Goal: Check status: Check status

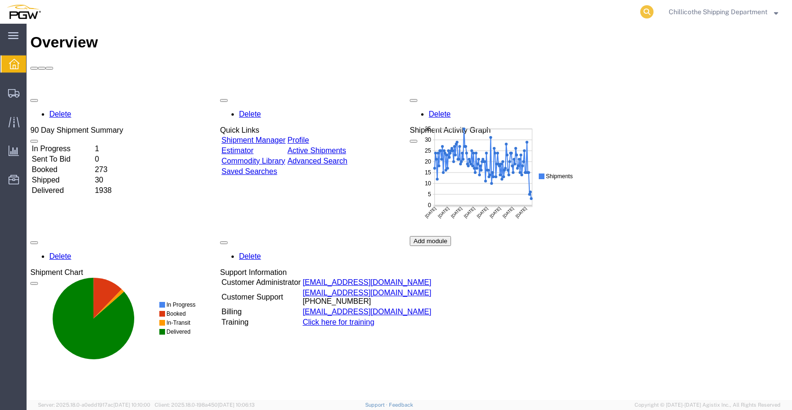
click at [643, 12] on icon at bounding box center [646, 11] width 13 height 13
drag, startPoint x: 492, startPoint y: 5, endPoint x: 473, endPoint y: 9, distance: 19.1
click at [473, 9] on input "search" at bounding box center [496, 11] width 288 height 23
paste input "667594"
click at [647, 12] on icon at bounding box center [646, 11] width 13 height 13
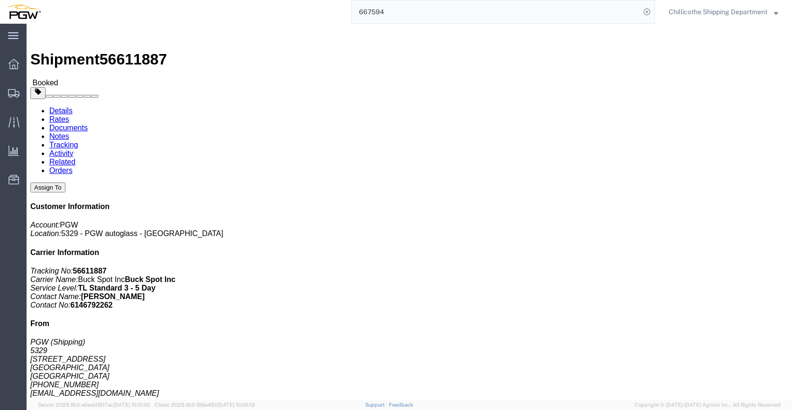
click link "Documents"
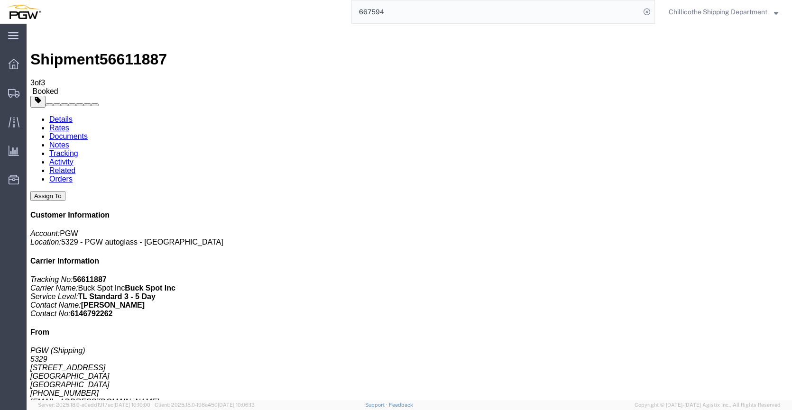
click at [384, 20] on input "667594" at bounding box center [496, 11] width 288 height 23
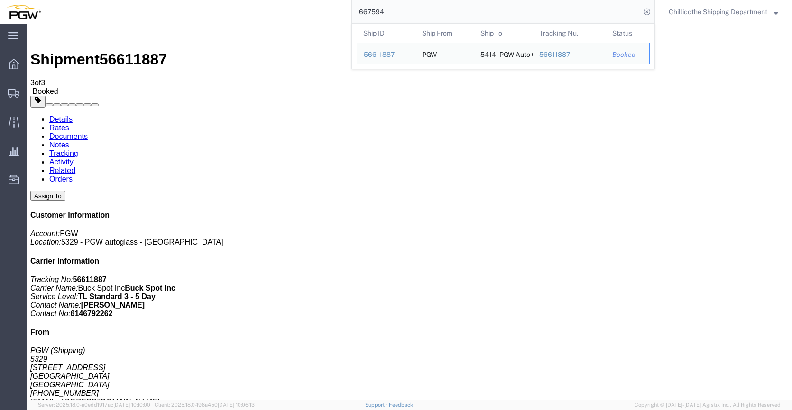
click at [387, 17] on input "667594" at bounding box center [496, 11] width 288 height 23
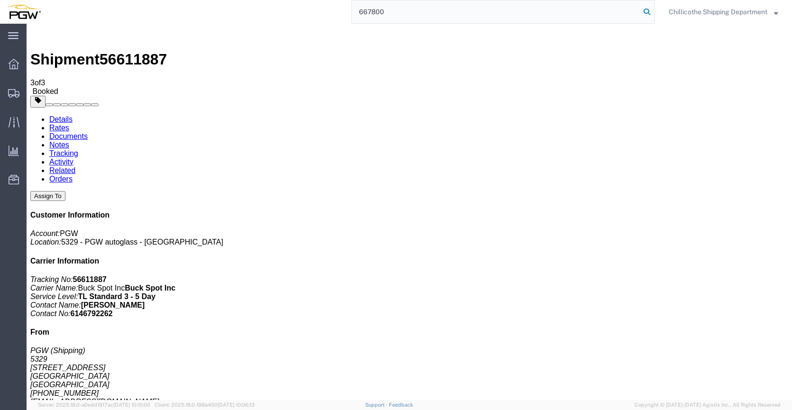
type input "667800"
click at [647, 9] on icon at bounding box center [646, 11] width 13 height 13
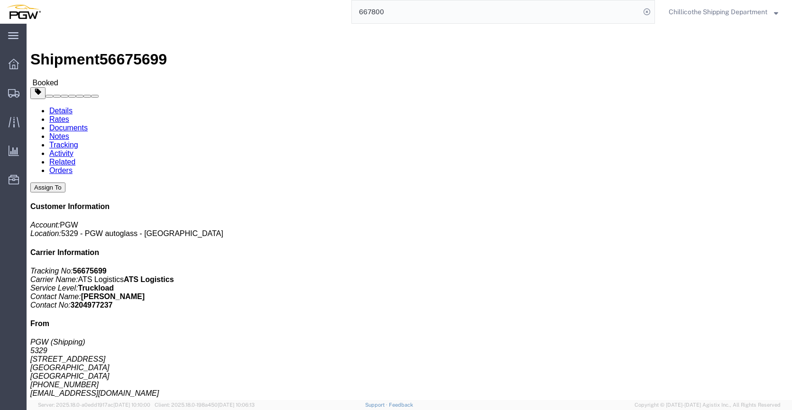
click link "Documents"
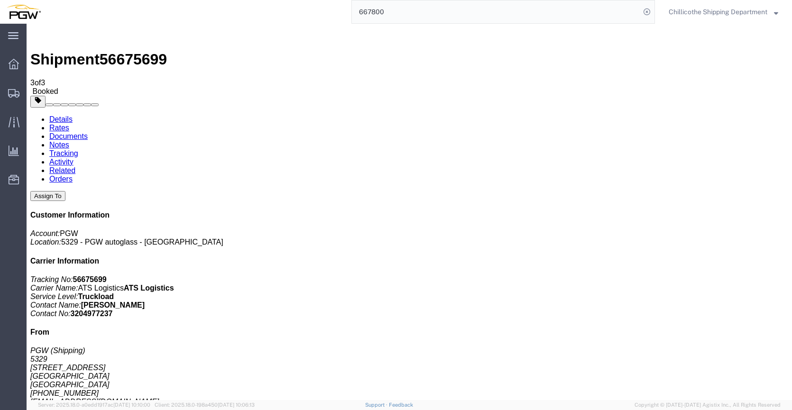
drag, startPoint x: 77, startPoint y: 147, endPoint x: 97, endPoint y: 148, distance: 20.4
